Goal: Task Accomplishment & Management: Manage account settings

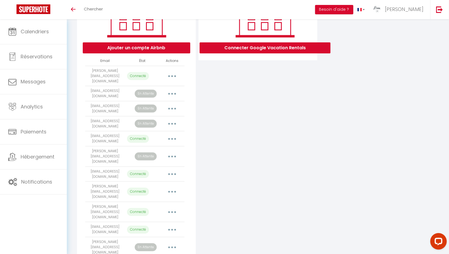
scroll to position [127, 0]
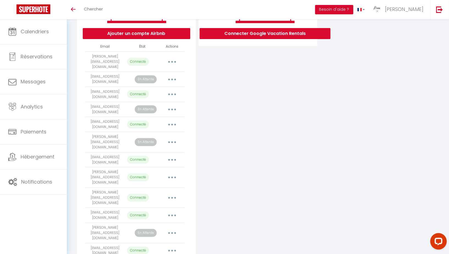
scroll to position [115, 0]
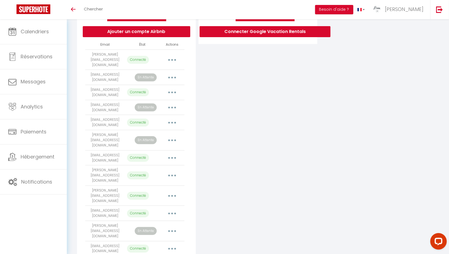
click at [176, 88] on button "button" at bounding box center [171, 92] width 15 height 9
click at [209, 95] on div "Connecter Google Vacation Rentals" at bounding box center [257, 123] width 121 height 318
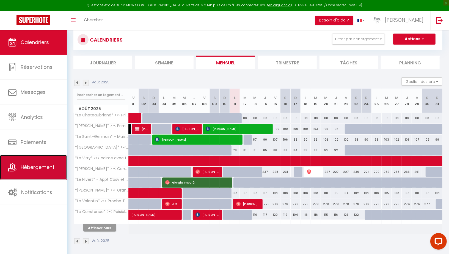
click at [20, 158] on link "Hébergement" at bounding box center [33, 167] width 67 height 25
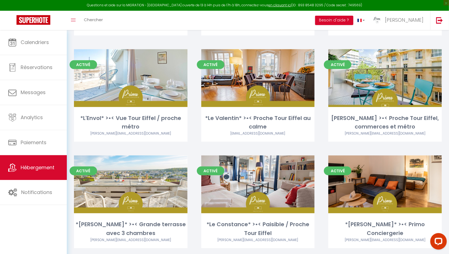
scroll to position [224, 0]
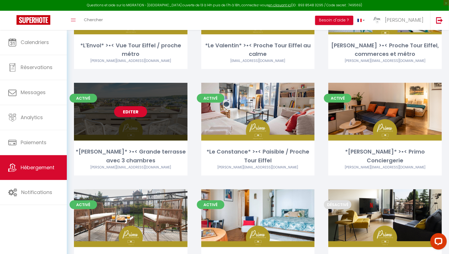
click at [130, 112] on link "Editer" at bounding box center [130, 111] width 33 height 11
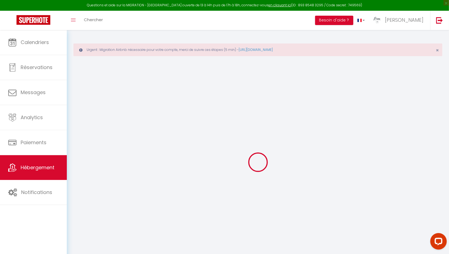
checkbox input "true"
checkbox input "false"
checkbox input "true"
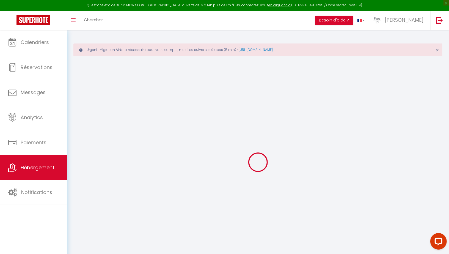
checkbox input "true"
checkbox input "false"
checkbox input "true"
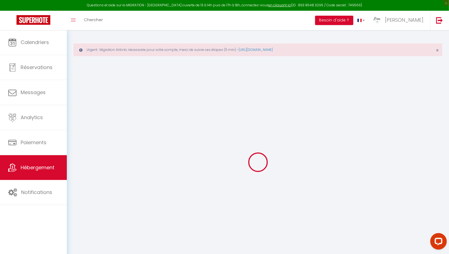
checkbox input "false"
select select "16:00"
select select "23:00"
select select "11:00"
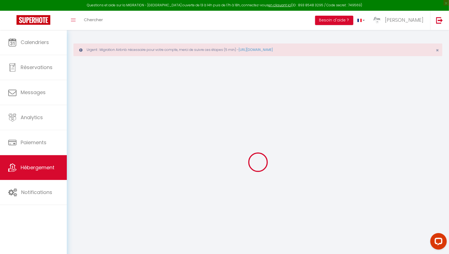
select select "30"
select select "120"
select select "20:00"
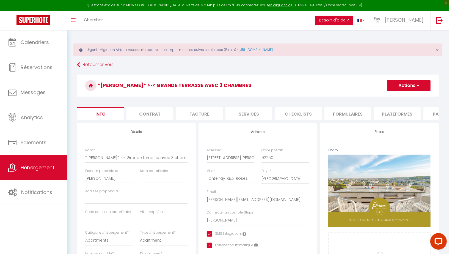
checkbox input "true"
checkbox input "false"
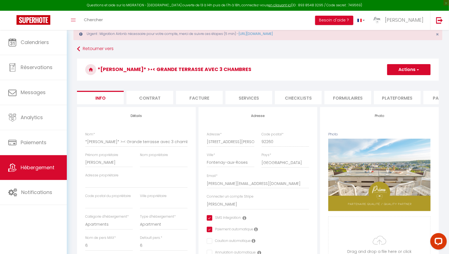
scroll to position [17, 0]
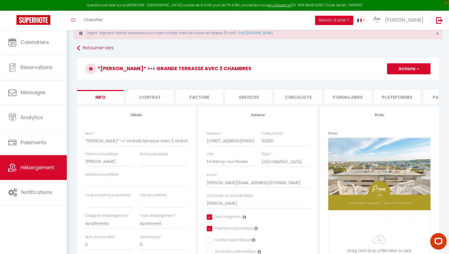
click at [383, 97] on li "Plateformes" at bounding box center [397, 96] width 47 height 13
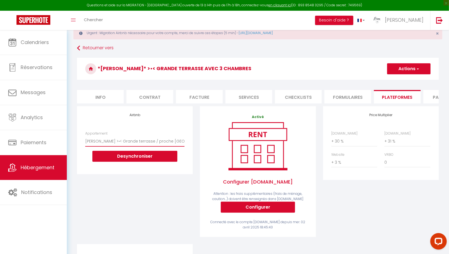
click at [154, 140] on select "Le Bloy >•< Grande terrasse / proche Paris - simon.fourreau@primoconciergerie.f…" at bounding box center [134, 141] width 99 height 10
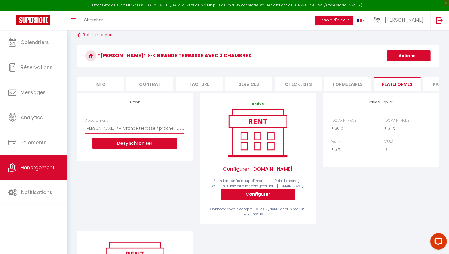
scroll to position [28, 0]
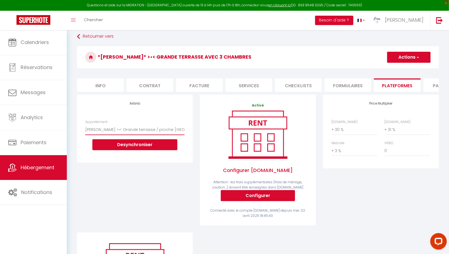
click at [160, 129] on select "Le Bloy >•< Grande terrasse / proche Paris - simon.fourreau@primoconciergerie.f…" at bounding box center [134, 129] width 99 height 10
click at [338, 127] on select "0 + 1 % + 2 % + 3 % + 4 % + 5 % + 6 % + 7 % + 8 % + 9 %" at bounding box center [354, 129] width 46 height 10
select select "+ 22 %"
click at [394, 128] on select "0 + 1 % + 2 % + 3 % + 4 % + 5 % + 6 % + 7 % + 8 % + 9 %" at bounding box center [407, 129] width 46 height 10
select select "+ 22 %"
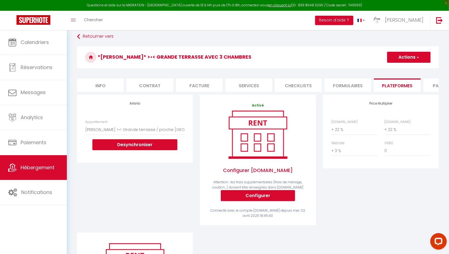
click at [412, 57] on button "Actions" at bounding box center [408, 57] width 43 height 11
click at [401, 68] on link "Enregistrer" at bounding box center [408, 69] width 43 height 7
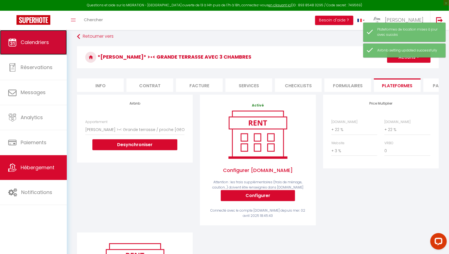
click at [29, 43] on span "Calendriers" at bounding box center [35, 42] width 28 height 7
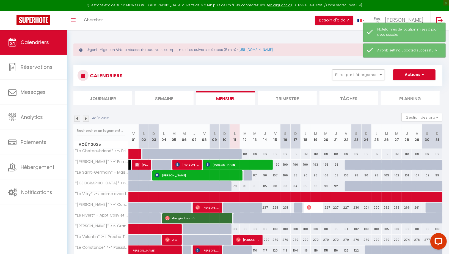
scroll to position [36, 0]
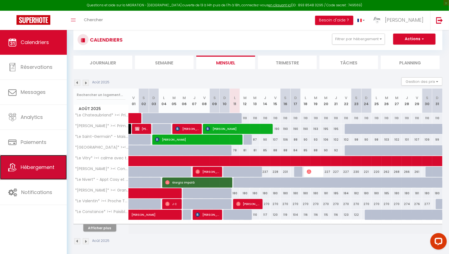
click at [40, 167] on span "Hébergement" at bounding box center [38, 166] width 34 height 7
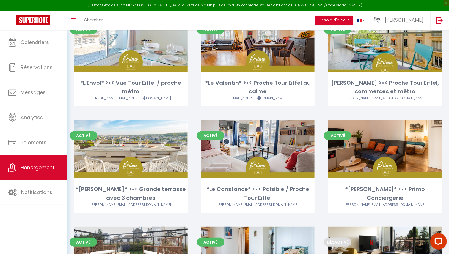
scroll to position [187, 0]
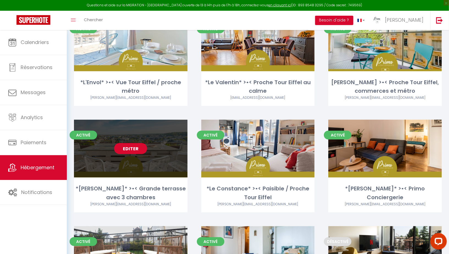
click at [130, 154] on link "Editer" at bounding box center [130, 148] width 33 height 11
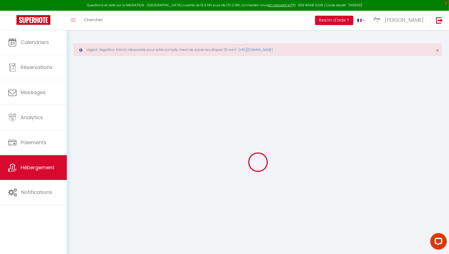
select select "+ 22 %"
select select "+ 3 %"
checkbox input "true"
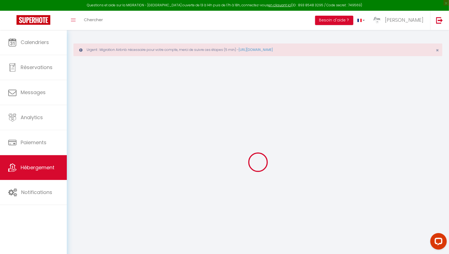
checkbox input "false"
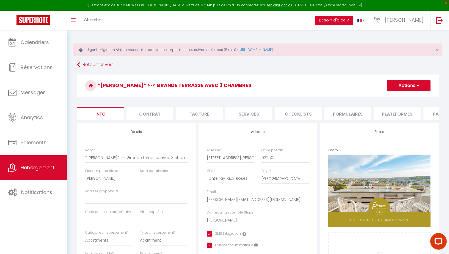
click at [388, 112] on li "Plateformes" at bounding box center [397, 113] width 47 height 13
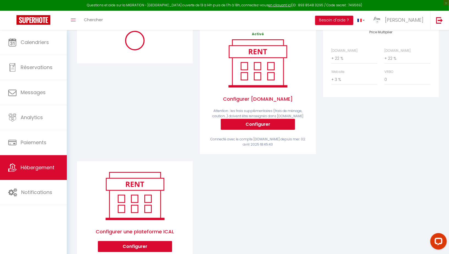
scroll to position [100, 0]
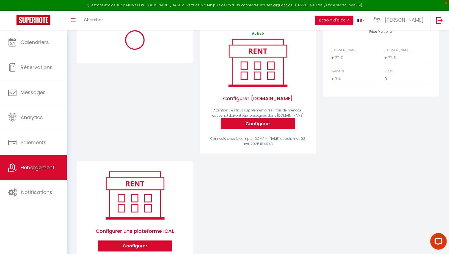
select select "5939-815022176260030042"
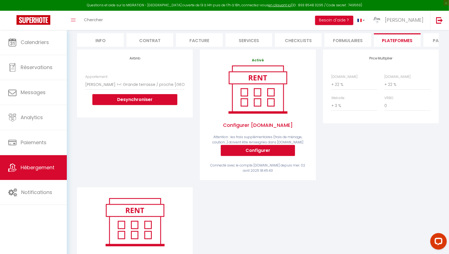
scroll to position [73, 0]
click at [126, 85] on select "Le Bloy >•< Grande terrasse / proche Paris - simon.fourreau@primoconciergerie.f…" at bounding box center [134, 84] width 99 height 10
click at [108, 94] on button "Desynchroniser" at bounding box center [134, 99] width 85 height 11
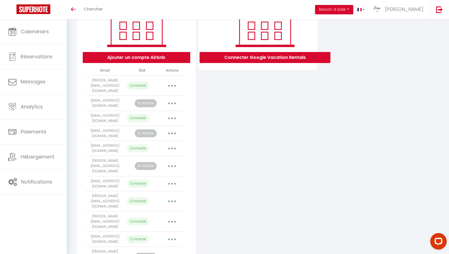
scroll to position [91, 0]
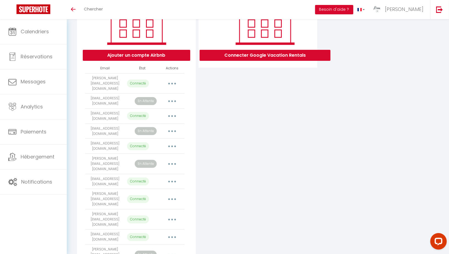
click at [135, 112] on p "Connecté" at bounding box center [138, 116] width 22 height 8
click at [107, 111] on td "[EMAIL_ADDRESS][DOMAIN_NAME]" at bounding box center [105, 116] width 40 height 15
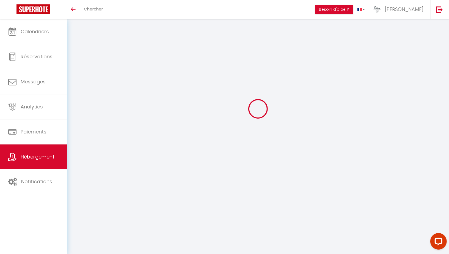
select select "+ 22 %"
select select "+ 3 %"
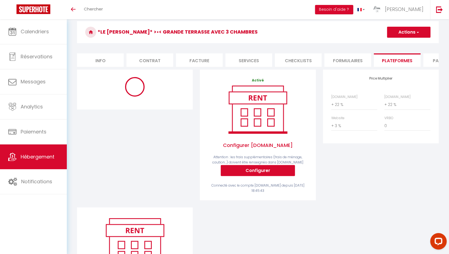
scroll to position [21, 0]
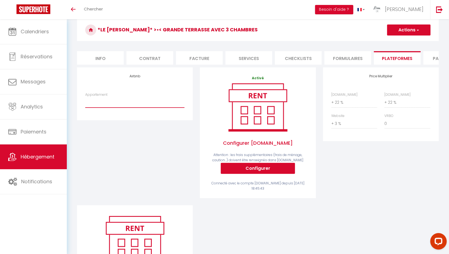
click at [121, 104] on select "Le Bloy >•< Grande terrasse / proche Paris - simon.fourreau@primoconciergerie.f…" at bounding box center [134, 102] width 99 height 10
click at [109, 101] on select "Le [PERSON_NAME] >•< Grande terrasse / proche [GEOGRAPHIC_DATA] - [EMAIL_ADDRES…" at bounding box center [134, 102] width 99 height 10
select select "5939-815022176260030042"
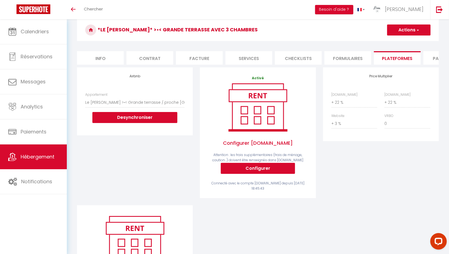
click at [407, 30] on button "Actions" at bounding box center [408, 29] width 43 height 11
click at [400, 40] on link "Enregistrer" at bounding box center [408, 41] width 43 height 7
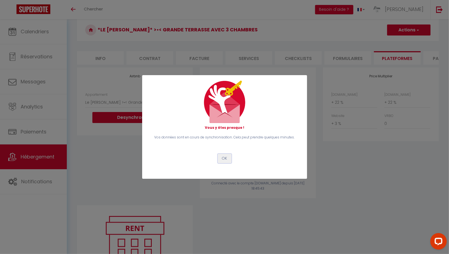
click at [226, 159] on button "OK" at bounding box center [225, 158] width 14 height 9
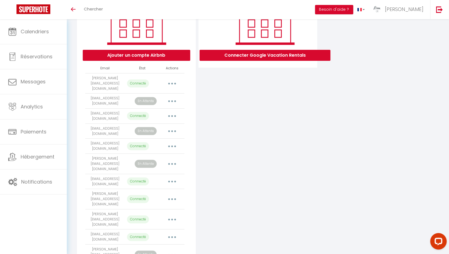
click at [170, 112] on button "button" at bounding box center [171, 116] width 15 height 9
click at [152, 124] on link "Importer les appartements" at bounding box center [147, 128] width 61 height 9
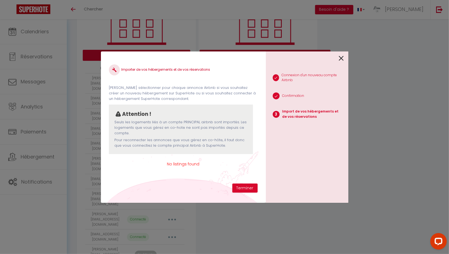
click at [182, 164] on span "No listings found" at bounding box center [183, 164] width 148 height 6
click at [342, 54] on link at bounding box center [341, 58] width 5 height 12
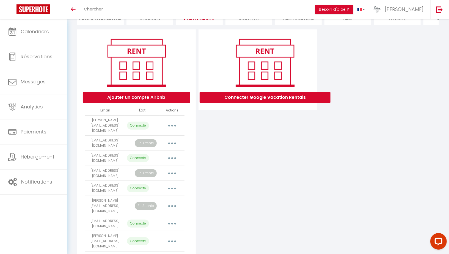
scroll to position [51, 0]
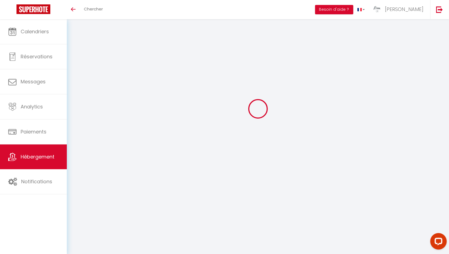
select select "+ 22 %"
select select "+ 3 %"
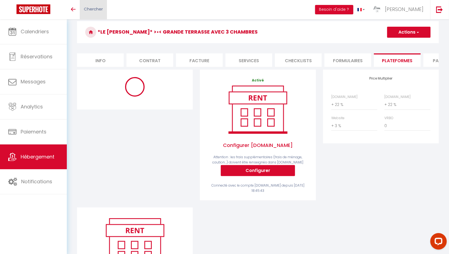
select select "5939-815022176260030042"
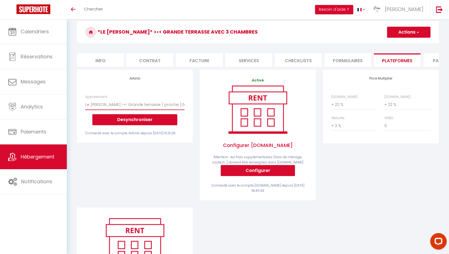
click at [119, 102] on select "Le [PERSON_NAME] >•< Grande terrasse / proche [GEOGRAPHIC_DATA] - [EMAIL_ADDRES…" at bounding box center [134, 104] width 99 height 10
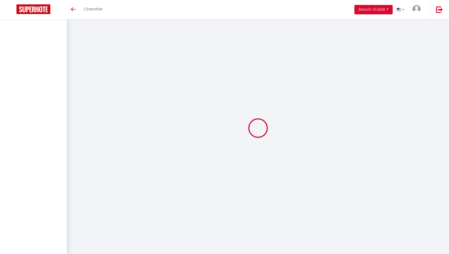
scroll to position [19, 0]
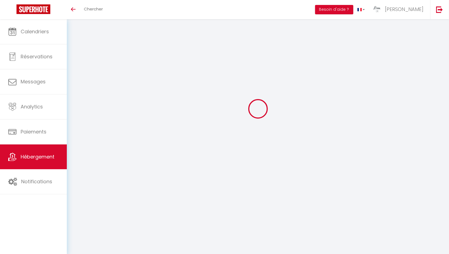
select select "+ 22 %"
select select "+ 3 %"
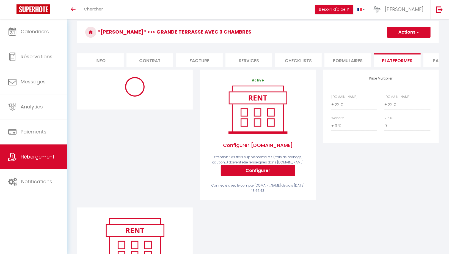
select select "5939-815022176260030042"
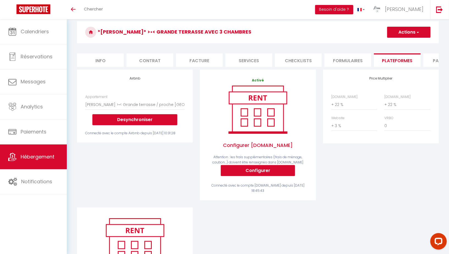
scroll to position [0, 0]
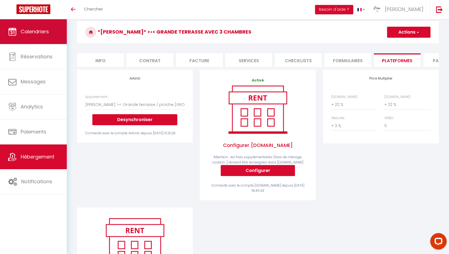
click at [40, 31] on span "Calendriers" at bounding box center [35, 31] width 28 height 7
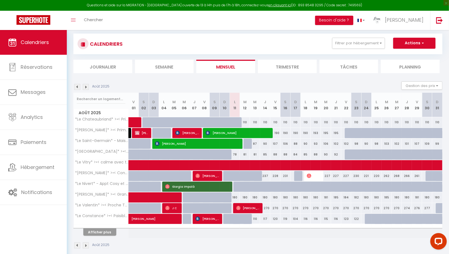
scroll to position [35, 0]
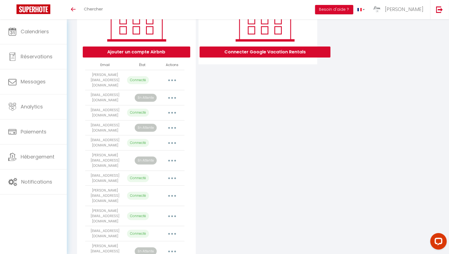
scroll to position [99, 0]
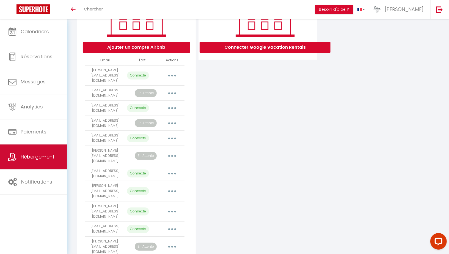
click at [35, 156] on span "Hébergement" at bounding box center [38, 156] width 34 height 7
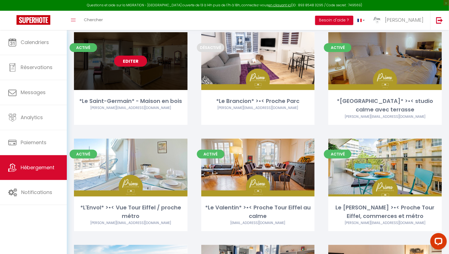
scroll to position [62, 0]
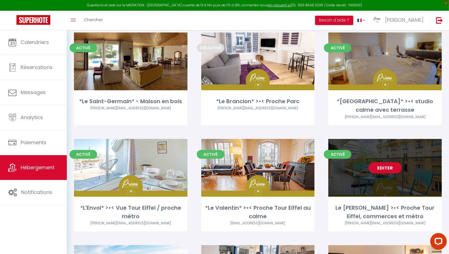
click at [388, 163] on link "Editer" at bounding box center [384, 167] width 33 height 11
select select "3"
select select "2"
select select "1"
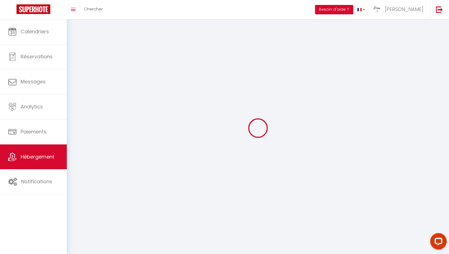
select select
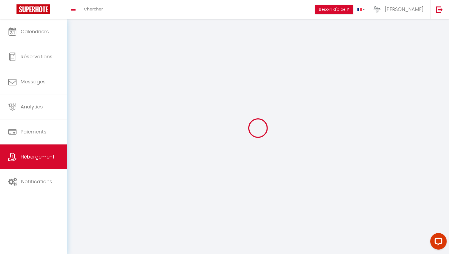
checkbox input "false"
select select
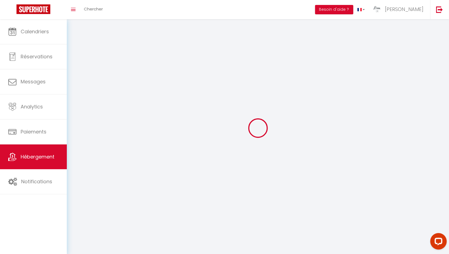
select select
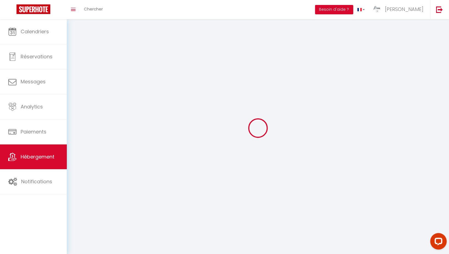
select select
checkbox input "false"
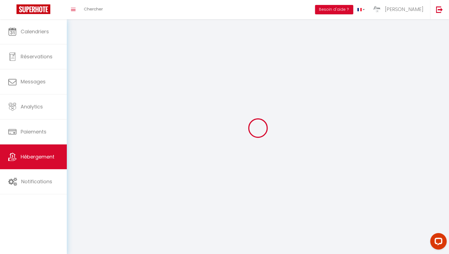
select select
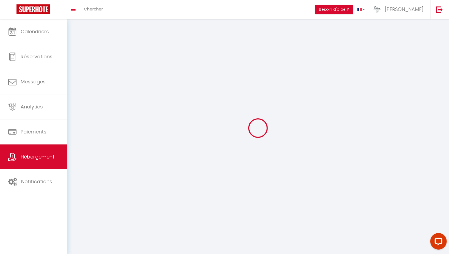
select select
checkbox input "false"
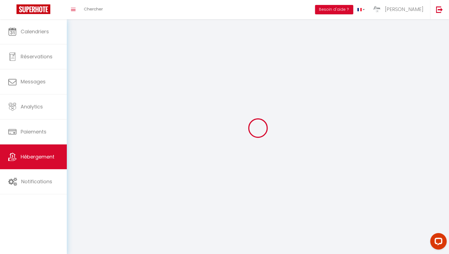
checkbox input "false"
select select
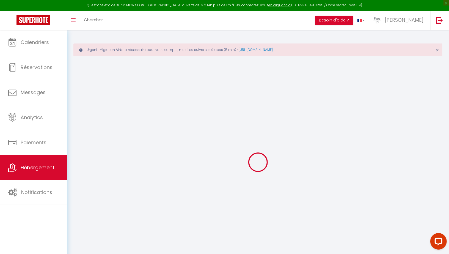
select select
checkbox input "false"
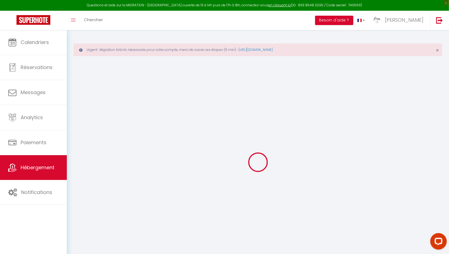
checkbox input "false"
select select
checkbox input "false"
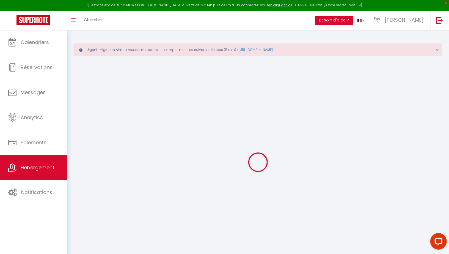
checkbox input "false"
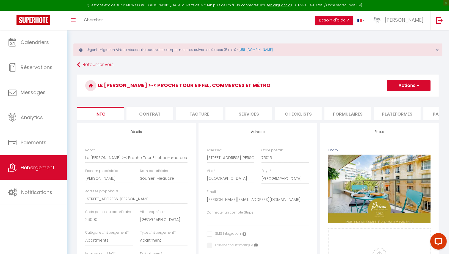
click at [340, 111] on li "Formulaires" at bounding box center [347, 113] width 47 height 13
select select
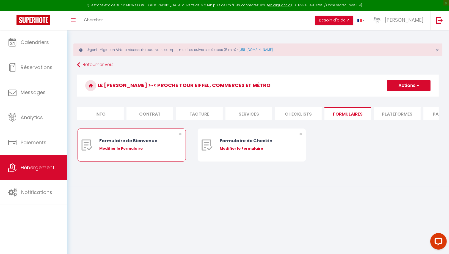
click at [128, 147] on div "Modifier le Formulaire" at bounding box center [135, 148] width 73 height 5
type input "Formulaire de Bienvenue"
type input "Afin de préparer au mieux votre arrivée et recevoir votre Guide de Bienvenue, j…"
select select "[object Object]"
radio input "true"
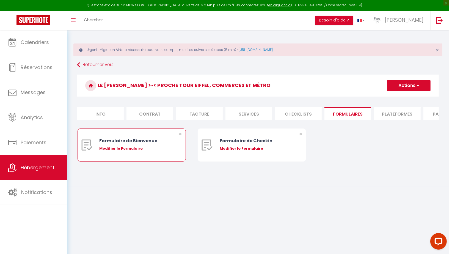
type input "https://superhote.com/confirmation"
select select
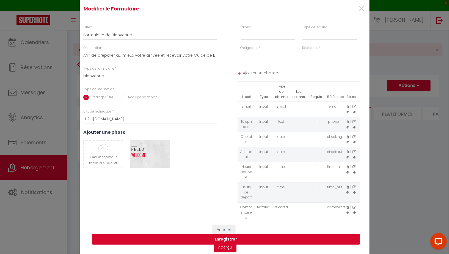
select select
click at [123, 98] on input "Rediriger le fichier" at bounding box center [122, 96] width 5 height 5
radio input "true"
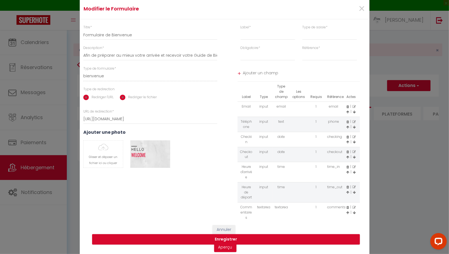
radio input "false"
select select
click at [86, 98] on input "Rediriger l'URL" at bounding box center [85, 96] width 5 height 5
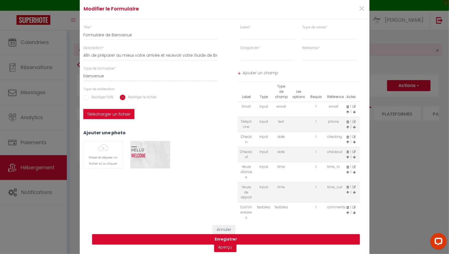
radio input "true"
radio input "false"
select select
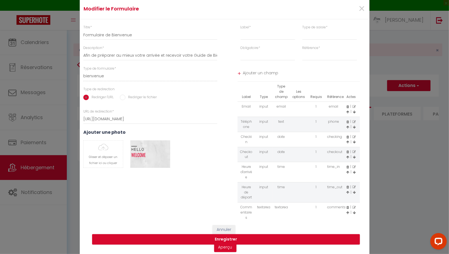
scroll to position [1, 0]
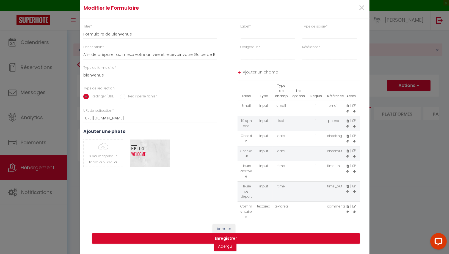
click at [249, 73] on span "Ajouter un champ" at bounding box center [301, 73] width 117 height 10
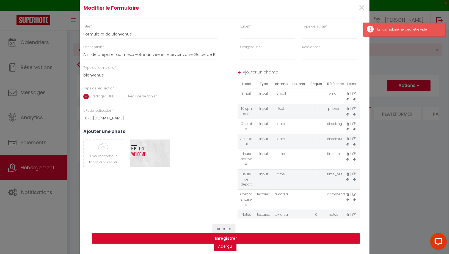
click at [257, 215] on td "textarea" at bounding box center [264, 216] width 18 height 15
click at [251, 210] on td "Notes" at bounding box center [246, 216] width 18 height 15
click at [247, 209] on td "Notes" at bounding box center [246, 216] width 18 height 15
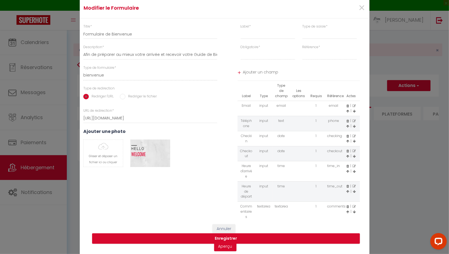
click at [244, 101] on td "Email" at bounding box center [246, 108] width 18 height 15
click at [257, 101] on td "input" at bounding box center [264, 108] width 18 height 15
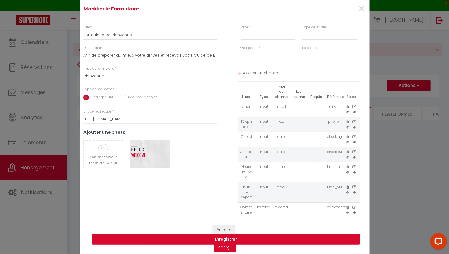
click at [169, 119] on input "https://superhote.com/confirmation" at bounding box center [150, 119] width 134 height 10
click at [258, 56] on select "Requis Optionnel" at bounding box center [267, 56] width 55 height 10
click at [257, 31] on input "text" at bounding box center [267, 35] width 55 height 10
click at [307, 34] on select "input select textarea" at bounding box center [329, 35] width 55 height 10
click at [305, 57] on select "first_name last_name" at bounding box center [329, 56] width 55 height 10
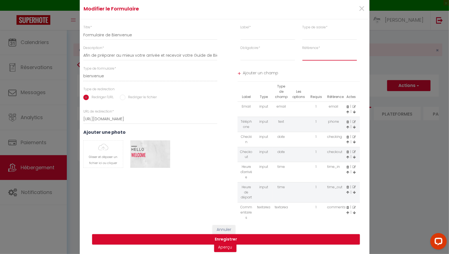
scroll to position [12, 0]
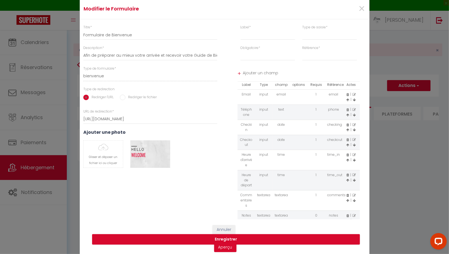
click at [244, 74] on span "Ajouter un champ" at bounding box center [301, 74] width 117 height 10
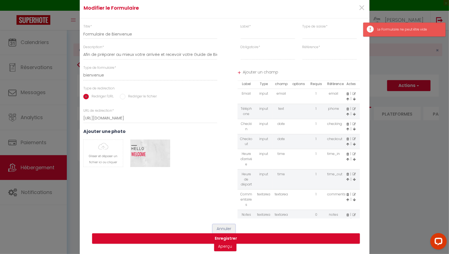
click at [224, 228] on button "Annuler" at bounding box center [223, 228] width 23 height 9
select select
radio input "false"
select select
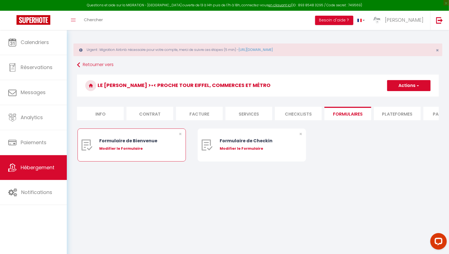
click at [119, 148] on div "Modifier le Formulaire" at bounding box center [135, 148] width 73 height 5
type input "Formulaire de Bienvenue"
type input "Afin de préparer au mieux votre arrivée et recevoir votre Guide de Bienvenue, j…"
select select "[object Object]"
radio input "true"
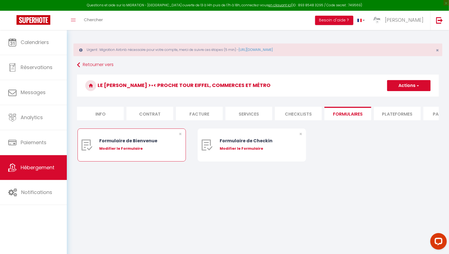
type input "https://superhote.com/confirmation"
select select
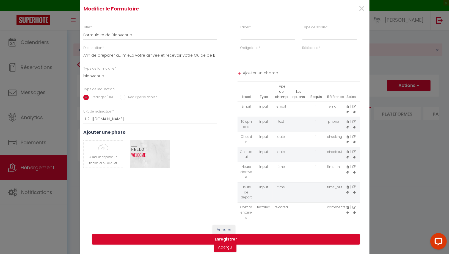
click at [247, 102] on td "Email" at bounding box center [246, 109] width 18 height 15
click at [353, 105] on icon at bounding box center [353, 106] width 3 height 3
type input "Email"
select select "[object Object]"
select select "1"
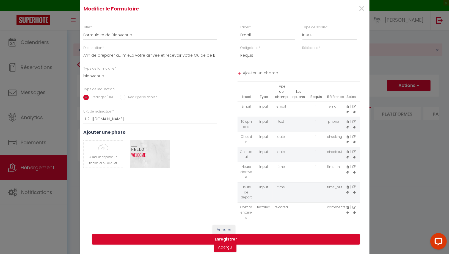
select select "[object Object]"
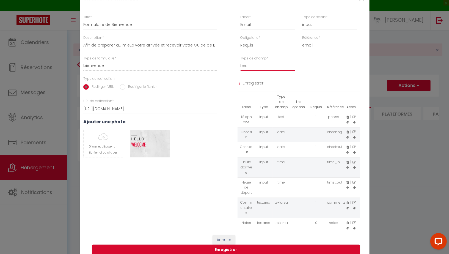
click at [250, 69] on select "text email radio time checkbox password date" at bounding box center [267, 66] width 55 height 10
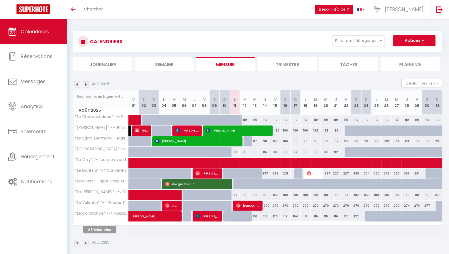
scroll to position [19, 0]
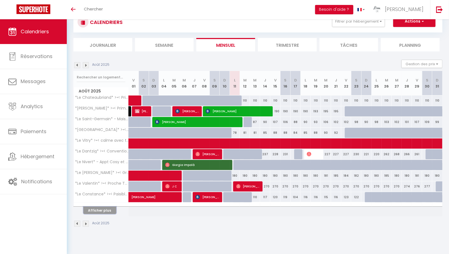
click at [99, 207] on button "Afficher plus" at bounding box center [99, 209] width 33 height 7
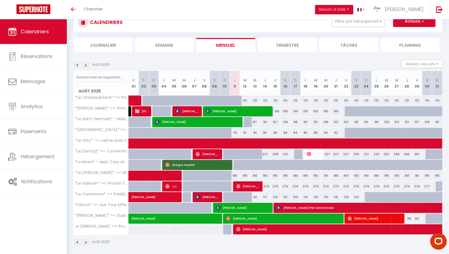
scroll to position [0, 0]
click at [85, 64] on img at bounding box center [86, 65] width 6 height 6
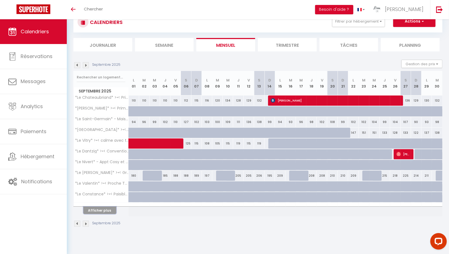
click at [97, 208] on button "Afficher plus" at bounding box center [99, 209] width 33 height 7
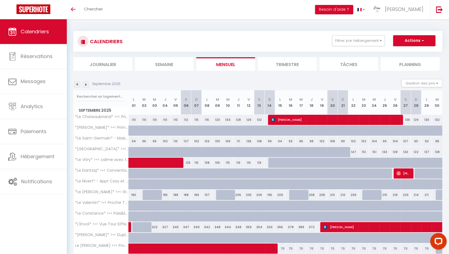
scroll to position [21, 0]
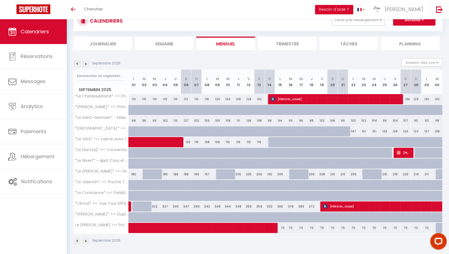
click at [77, 238] on img at bounding box center [77, 241] width 6 height 6
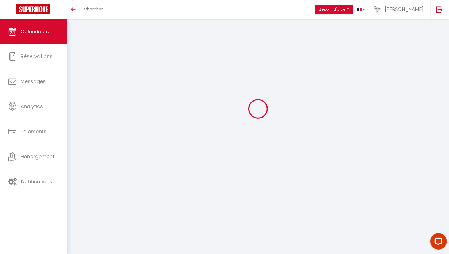
scroll to position [19, 0]
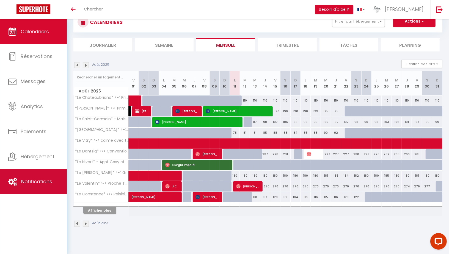
click at [40, 178] on span "Notifications" at bounding box center [36, 181] width 31 height 7
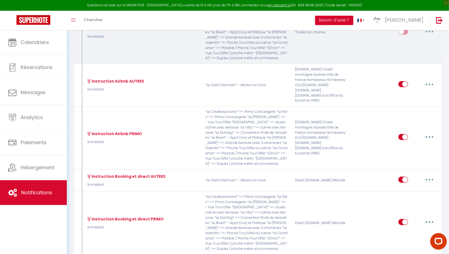
scroll to position [161, 0]
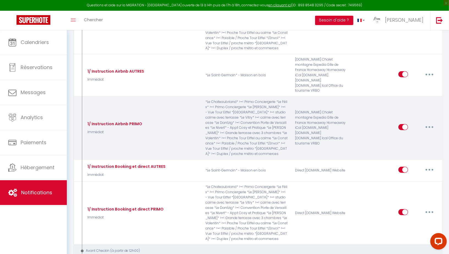
click at [426, 123] on button "button" at bounding box center [428, 127] width 15 height 9
click at [404, 144] on link "Dupliquer" at bounding box center [414, 148] width 41 height 9
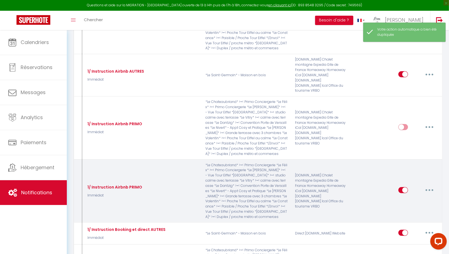
scroll to position [178, 0]
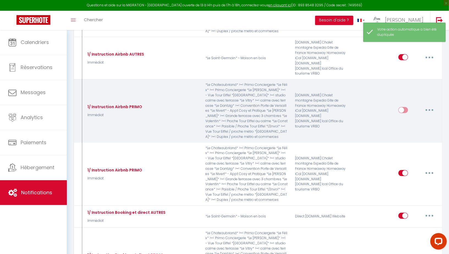
click at [424, 105] on button "button" at bounding box center [428, 109] width 15 height 9
click at [402, 118] on link "Editer" at bounding box center [414, 122] width 41 height 9
type input "1/ Instruction Airbnb PRIMO"
select select "Immédiat"
select select "if_booking_is_paid"
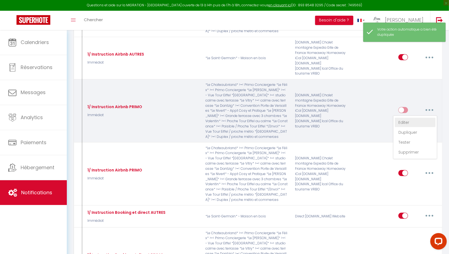
checkbox input "true"
checkbox input "false"
radio input "true"
type input "Confirmation de votre réservation - [BOOKING:ID] - [GUEST:FIRST_NAME] [GUEST:LA…"
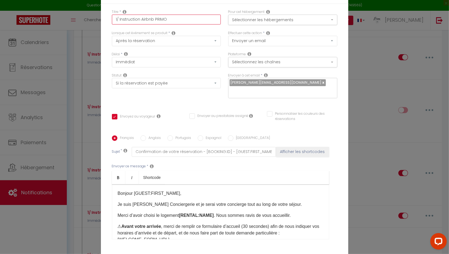
drag, startPoint x: 119, startPoint y: 20, endPoint x: 109, endPoint y: 20, distance: 9.3
click at [109, 20] on div "Titre * 1/ Instruction Airbnb PRIMO" at bounding box center [166, 19] width 116 height 21
type input "L Instruction Airbnb PRIMO"
checkbox input "true"
checkbox input "false"
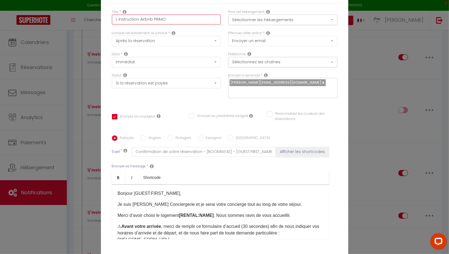
checkbox input "false"
type input "LM Instruction Airbnb PRIMO"
checkbox input "true"
checkbox input "false"
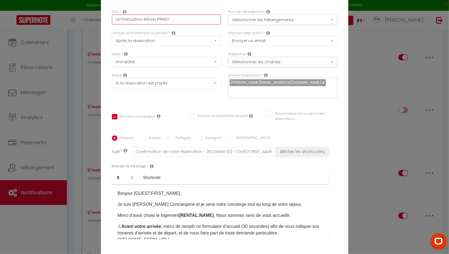
type input "LMD Instruction Airbnb PRIMO"
checkbox input "true"
checkbox input "false"
type input "LMD Instruction Airbnb PRIMO"
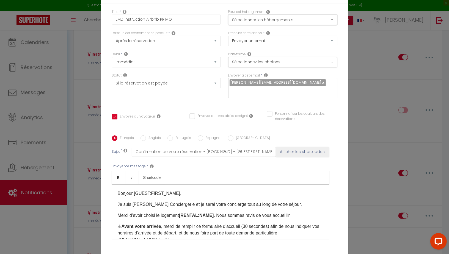
click at [256, 18] on button "Sélectionner les hébergements" at bounding box center [282, 20] width 109 height 10
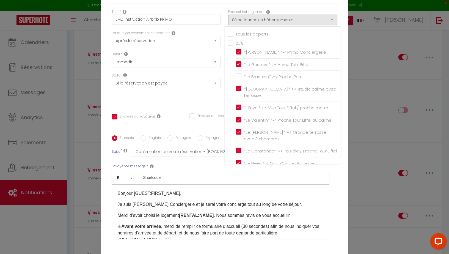
click at [229, 32] on input "Tous les apparts" at bounding box center [283, 33] width 113 height 5
checkbox input "true"
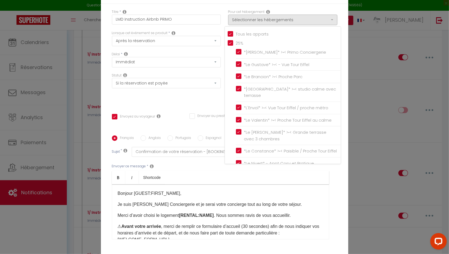
checkbox input "true"
checkbox input "false"
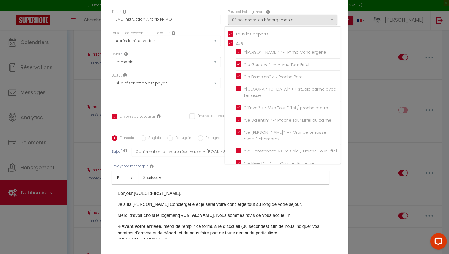
checkbox input "false"
click at [229, 32] on input "Tous les apparts" at bounding box center [283, 33] width 113 height 5
checkbox input "false"
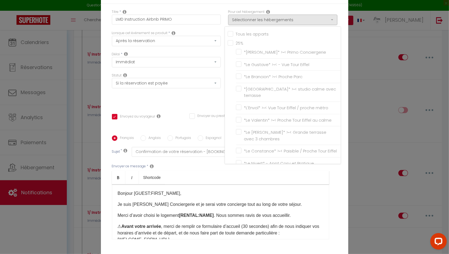
checkbox input "false"
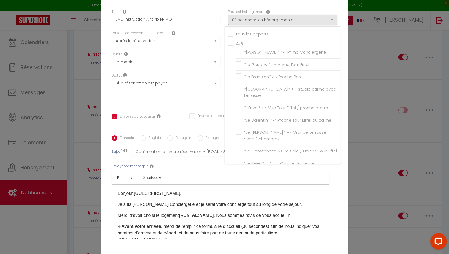
checkbox input "false"
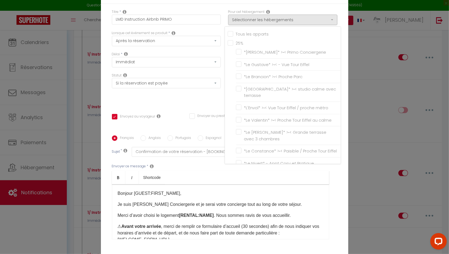
checkbox input "false"
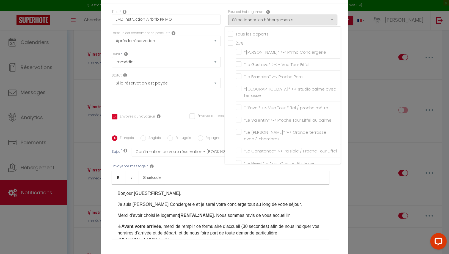
checkbox input "false"
checkbox input "true"
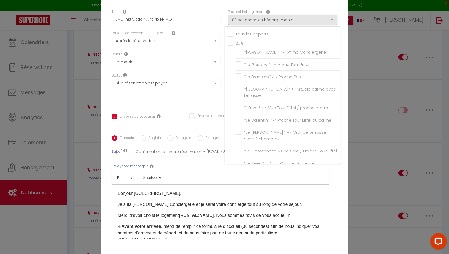
checkbox input "false"
click at [237, 77] on input "*Le Brancion* >•< Proche Parc" at bounding box center [288, 76] width 105 height 5
checkbox input "true"
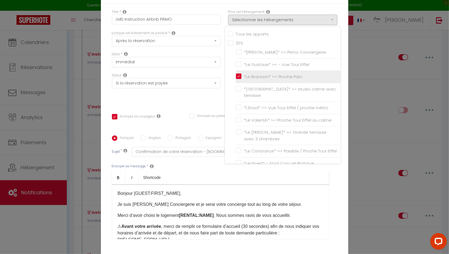
checkbox input "false"
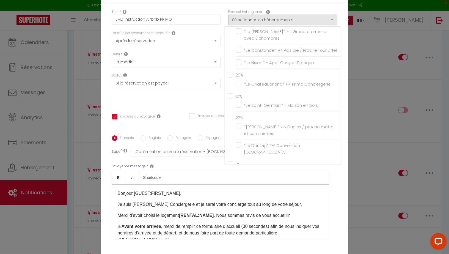
scroll to position [152, 0]
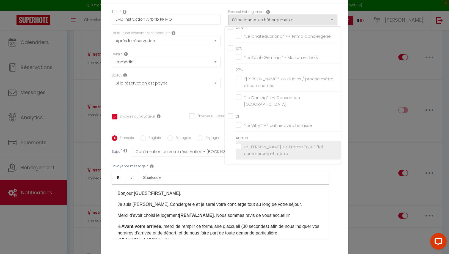
click at [241, 146] on label "Le [PERSON_NAME] >•< Proche Tour Eiffel, commerces et métro" at bounding box center [289, 149] width 96 height 13
click at [238, 147] on input "Le [PERSON_NAME] >•< Proche Tour Eiffel, commerces et métro" at bounding box center [288, 149] width 105 height 5
checkbox input "true"
checkbox input "false"
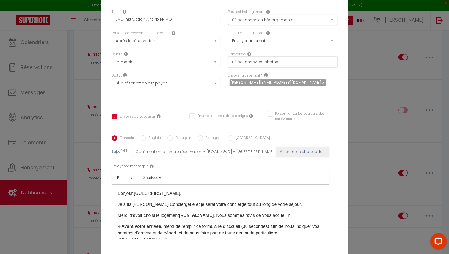
click at [252, 61] on button "Sélectionnez les chaînes" at bounding box center [282, 62] width 109 height 10
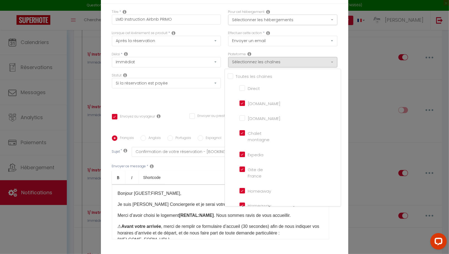
click at [229, 76] on input "Tous les apparts" at bounding box center [283, 75] width 113 height 5
checkbox input "true"
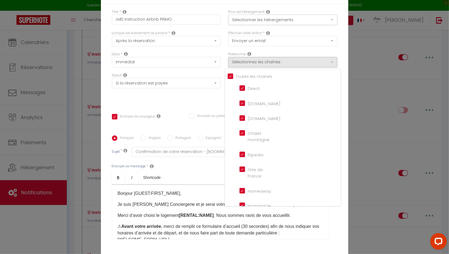
checkbox input "true"
checkbox input "false"
click at [228, 76] on input "Tous les apparts" at bounding box center [283, 75] width 113 height 5
checkbox input "false"
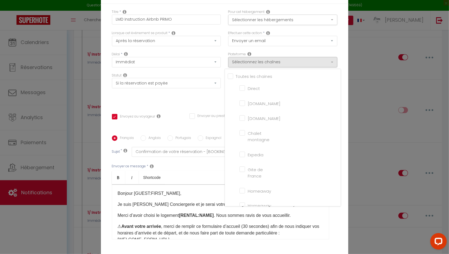
checkbox input "false"
checkbox montagne "false"
checkbox input "false"
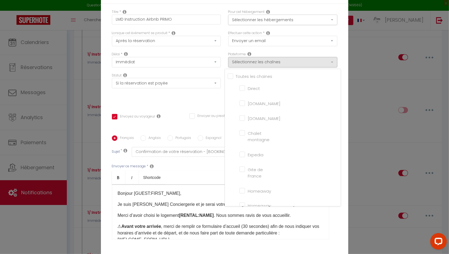
checkbox France "false"
checkbox input "false"
checkbox iCal "false"
checkbox input "false"
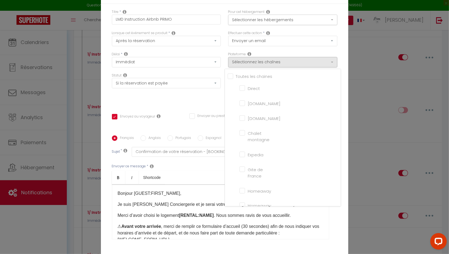
checkbox input "false"
checkbox tourisme "false"
checkbox input "false"
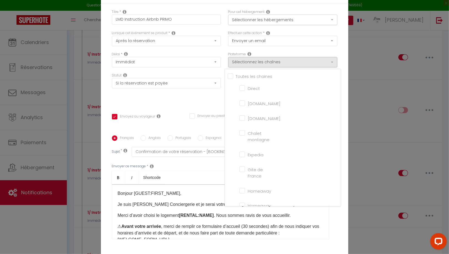
checkbox input "true"
checkbox input "false"
click at [243, 104] on input "[DOMAIN_NAME]" at bounding box center [254, 102] width 31 height 5
checkbox input "true"
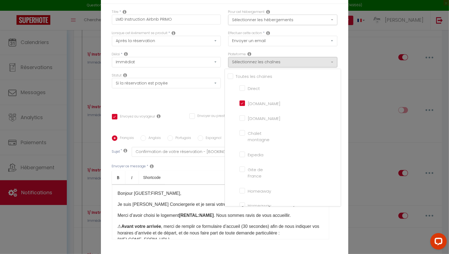
checkbox input "true"
checkbox input "false"
click at [199, 99] on div "Statut Aucun Si la réservation est payée Si réservation non payée Si la caution…" at bounding box center [166, 88] width 116 height 31
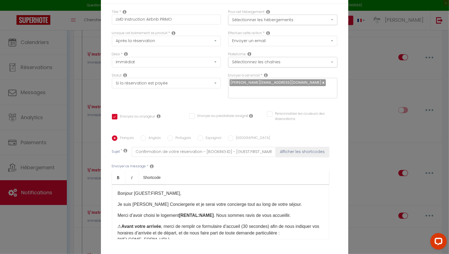
click at [267, 114] on input "Personnaliser les couleurs des réservations" at bounding box center [298, 113] width 63 height 5
checkbox input "true"
checkbox input "false"
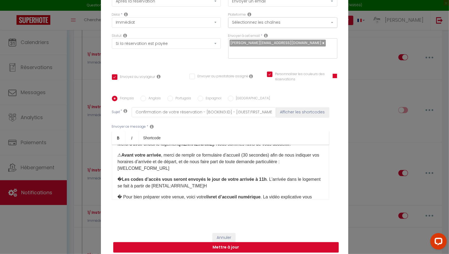
scroll to position [33, 0]
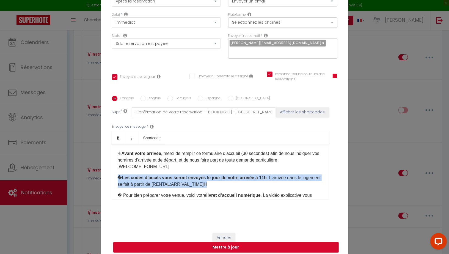
drag, startPoint x: 211, startPoint y: 185, endPoint x: 110, endPoint y: 176, distance: 101.8
click at [110, 176] on div "Titre * LMD Instruction Airbnb PRIMO Pour cet hébergement Sélectionner les hébe…" at bounding box center [224, 95] width 247 height 263
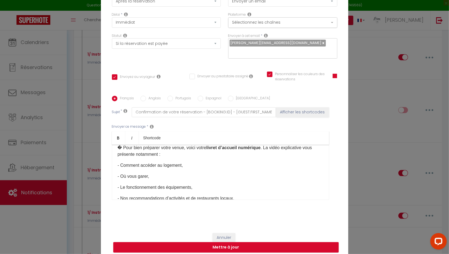
scroll to position [75, 0]
click at [193, 170] on div "Bonjour [GUEST:FIRST_NAME], Je suis [PERSON_NAME] Conciergerie et je serai votr…" at bounding box center [220, 171] width 217 height 55
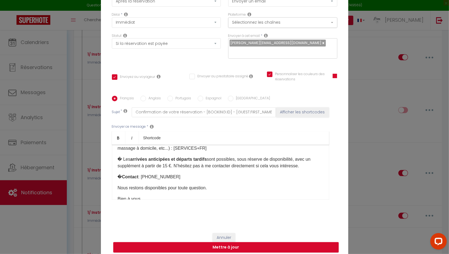
scroll to position [153, 0]
drag, startPoint x: 305, startPoint y: 166, endPoint x: 120, endPoint y: 159, distance: 185.0
click at [120, 159] on p "​� Les arrivées anticipées et départs tardifs sont possibles, sous réserve de d…" at bounding box center [220, 161] width 205 height 13
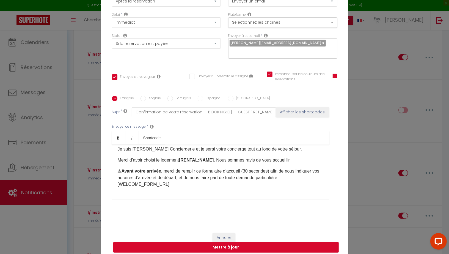
scroll to position [14, 0]
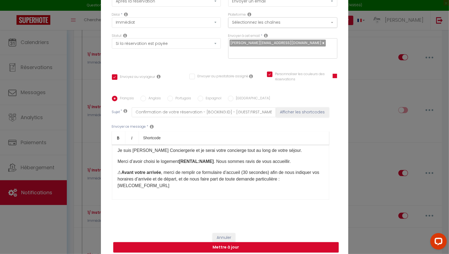
click at [299, 165] on div "Bonjour [GUEST:FIRST_NAME], Je suis [PERSON_NAME] Conciergerie et je serai votr…" at bounding box center [220, 171] width 217 height 55
click at [301, 161] on p "Merci d’avoir choisi le logement [RENTAL:NAME] . Nous sommes ravis de vous accu…" at bounding box center [220, 161] width 205 height 7
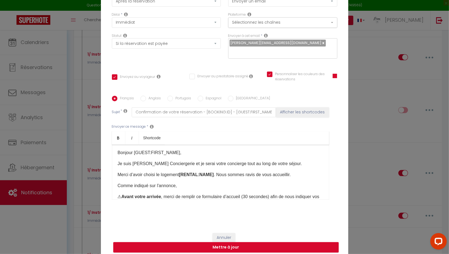
scroll to position [0, 0]
